Goal: Navigation & Orientation: Find specific page/section

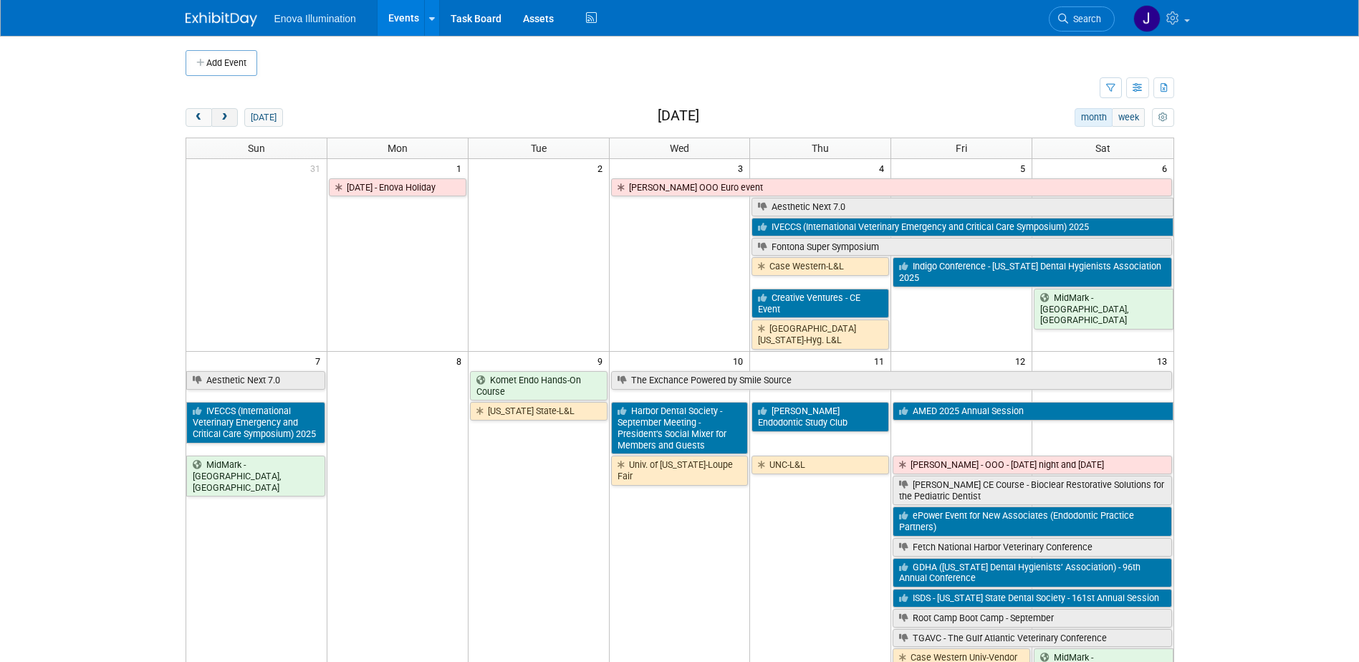
click at [223, 115] on span "next" at bounding box center [224, 117] width 11 height 9
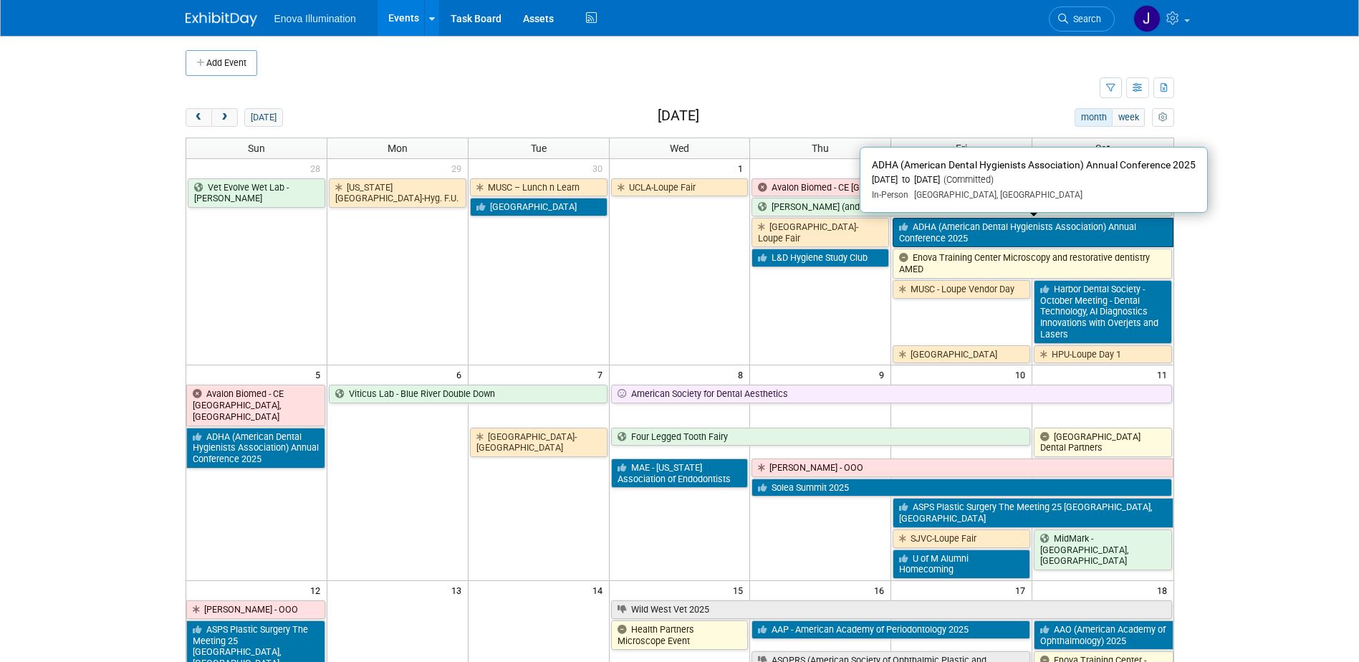
click at [943, 236] on link "ADHA (American Dental Hygienists Association) Annual Conference 2025" at bounding box center [1032, 232] width 280 height 29
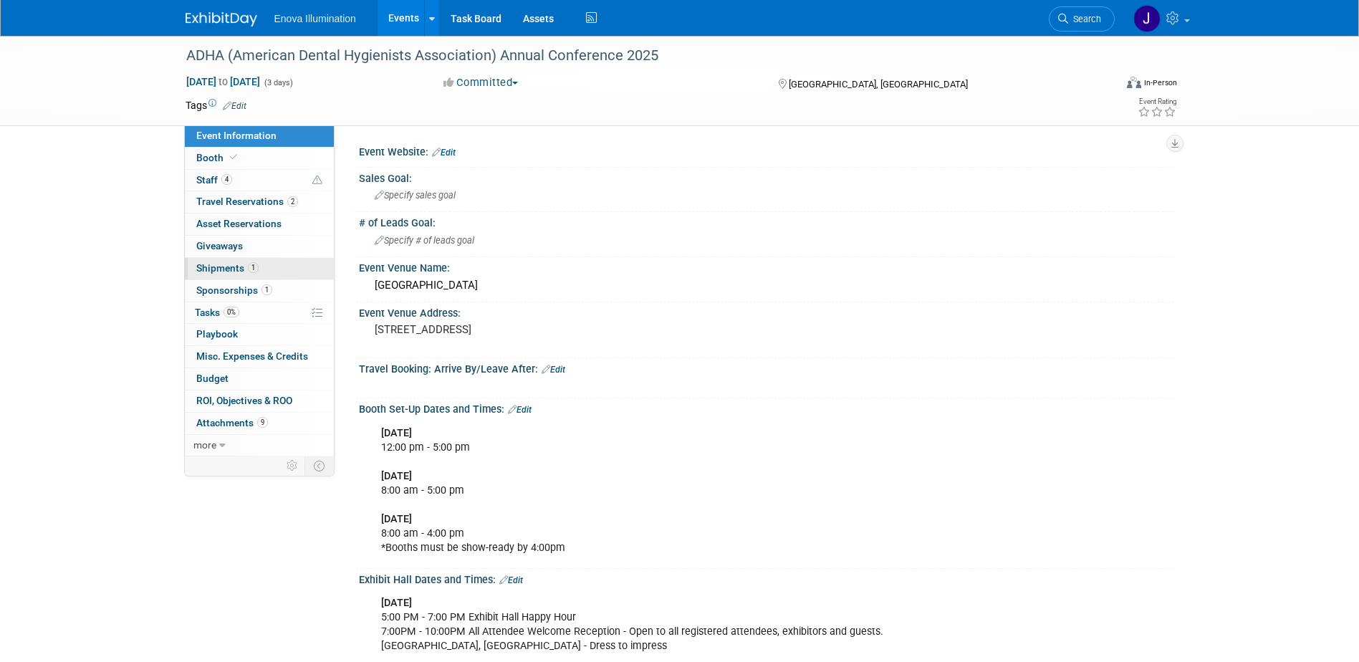
click at [217, 265] on span "Shipments 1" at bounding box center [227, 267] width 62 height 11
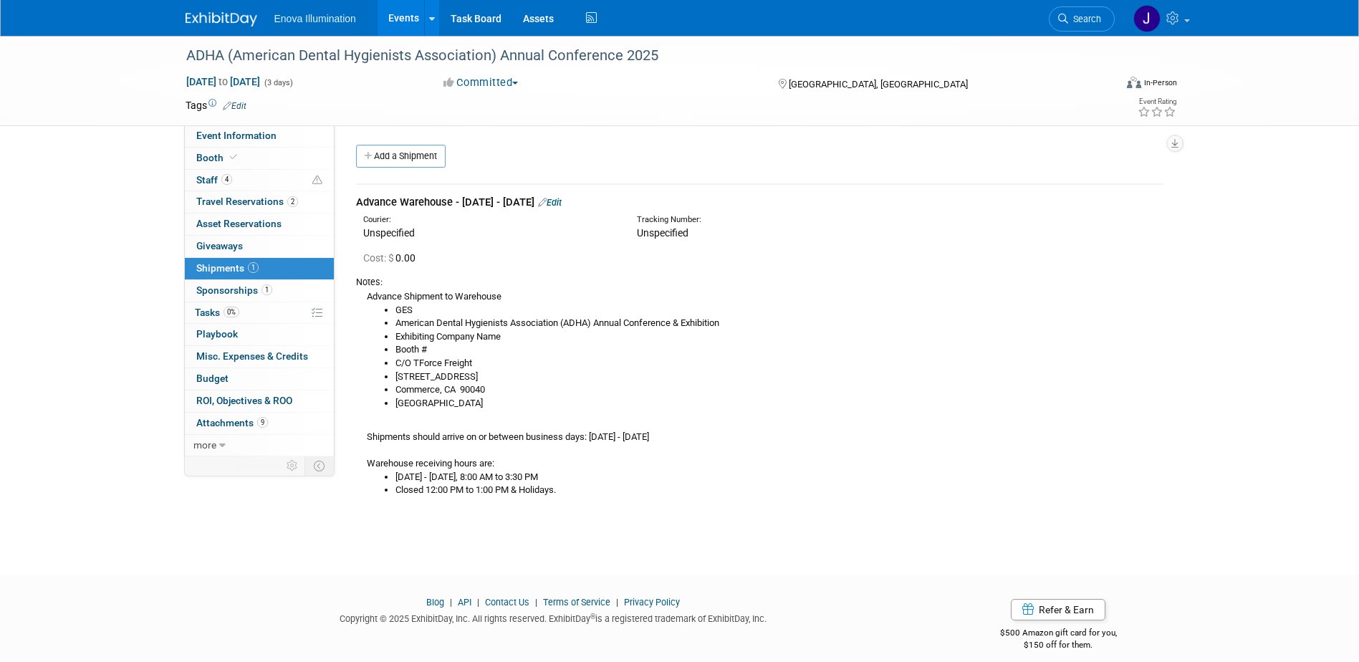
click at [611, 392] on li "Commerce, CA 90040" at bounding box center [779, 390] width 768 height 14
click at [237, 24] on img at bounding box center [221, 19] width 72 height 14
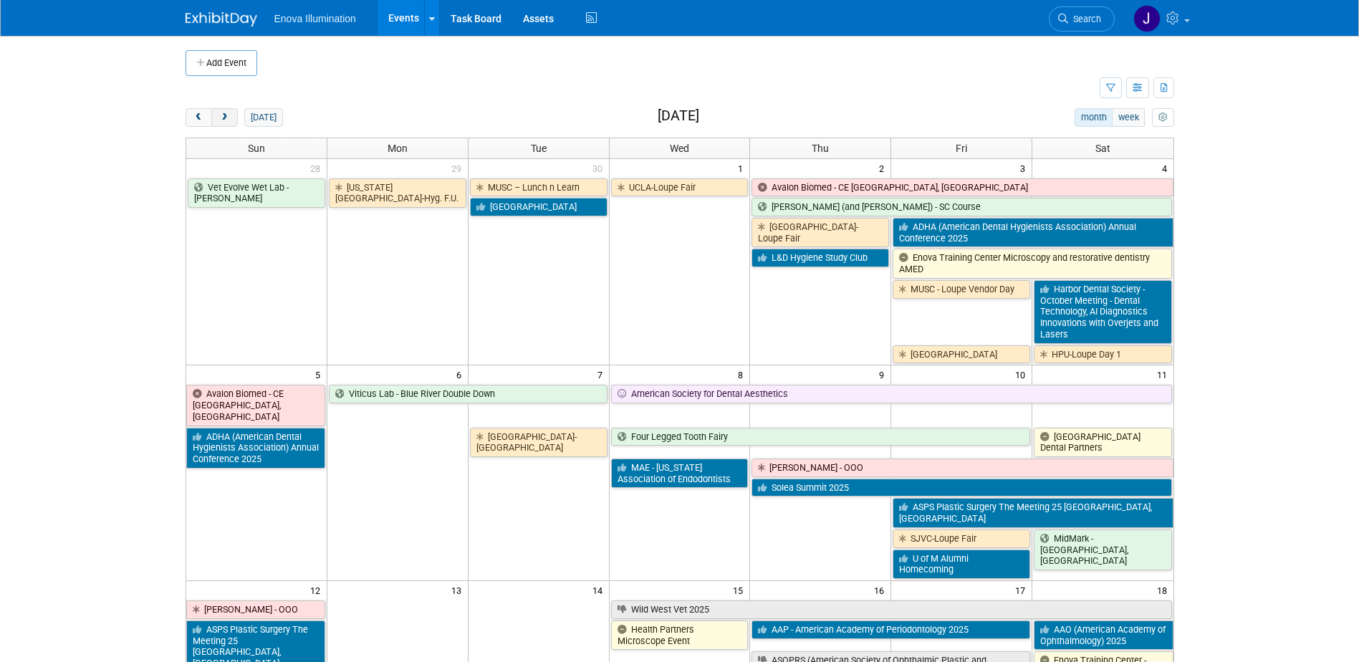
click at [226, 120] on span "next" at bounding box center [224, 117] width 11 height 9
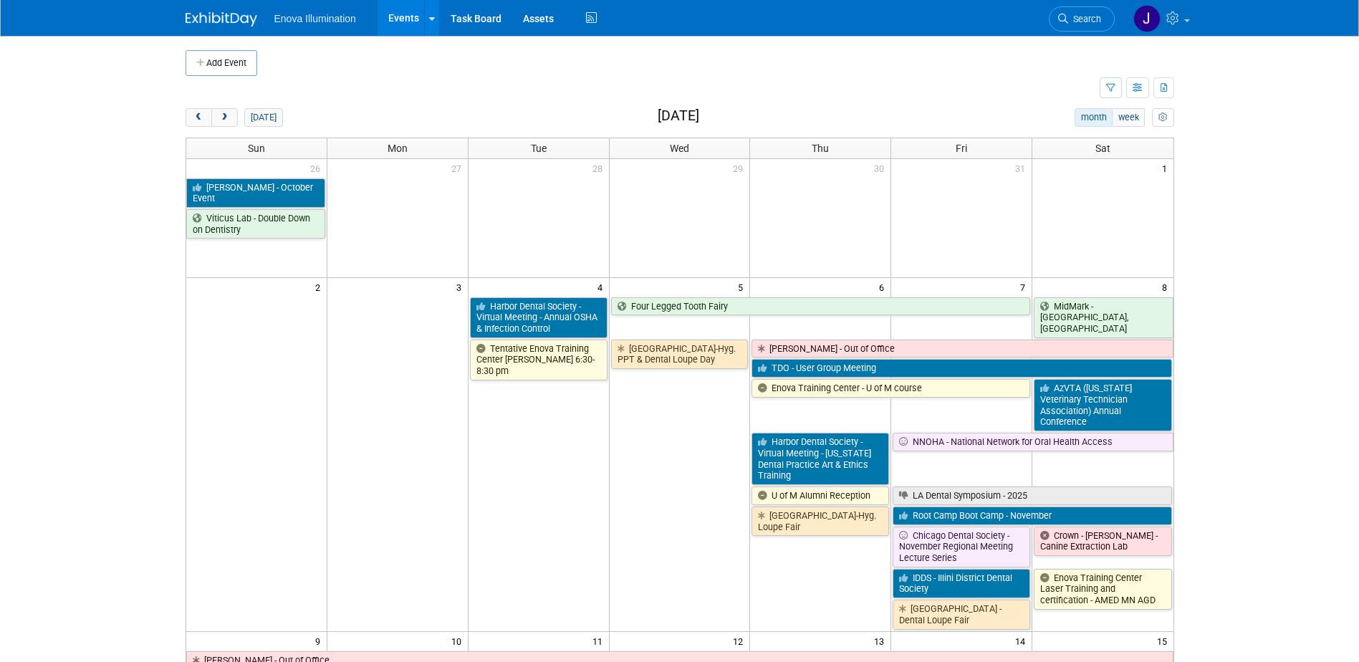
click at [1073, 10] on link "Search" at bounding box center [1081, 18] width 66 height 25
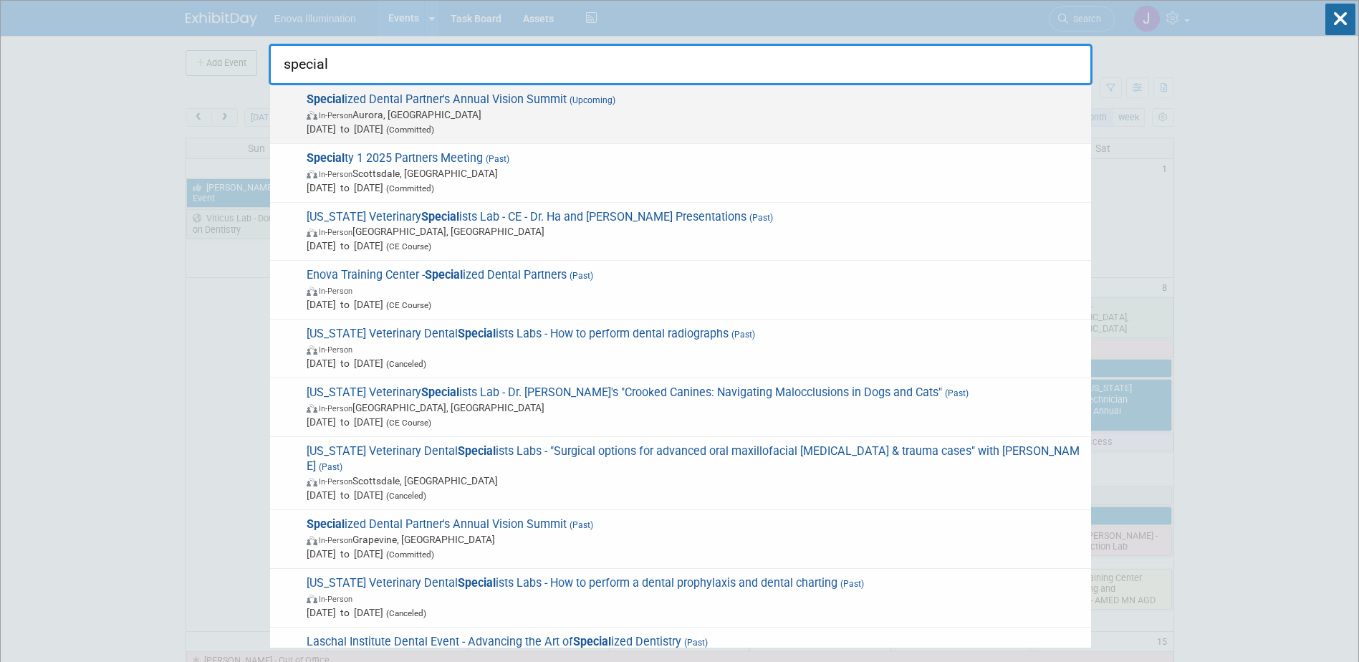
type input "special"
click at [422, 100] on span "Special ized Dental Partner's Annual Vision Summit (Upcoming) In-Person [GEOGRA…" at bounding box center [692, 114] width 781 height 44
